Goal: Navigation & Orientation: Find specific page/section

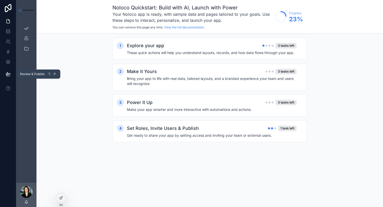
click at [8, 71] on button at bounding box center [8, 74] width 11 height 14
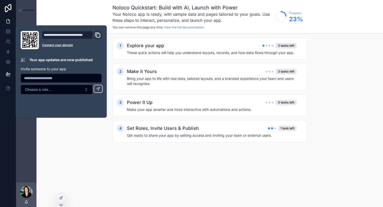
click at [97, 34] on icon "Domain and Custom Link" at bounding box center [98, 35] width 6 height 6
